Goal: Ask a question

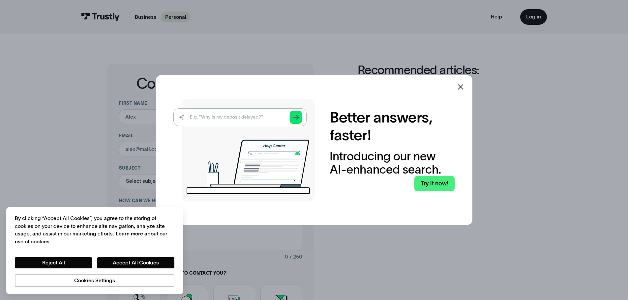
click at [461, 86] on icon at bounding box center [461, 87] width 8 height 8
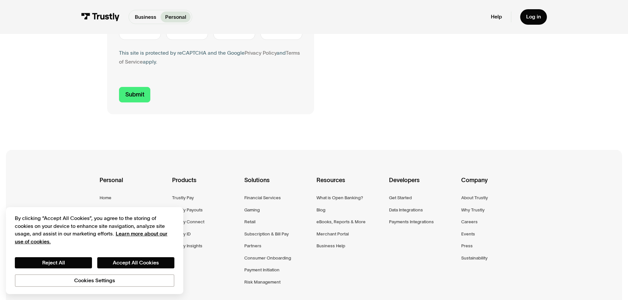
scroll to position [330, 0]
